Goal: Information Seeking & Learning: Learn about a topic

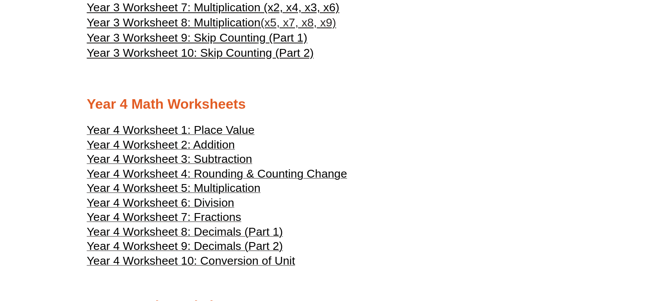
scroll to position [1033, 0]
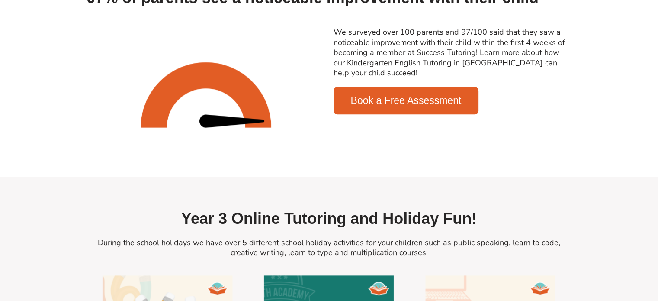
scroll to position [921, 0]
